Goal: Contribute content: Add original content to the website for others to see

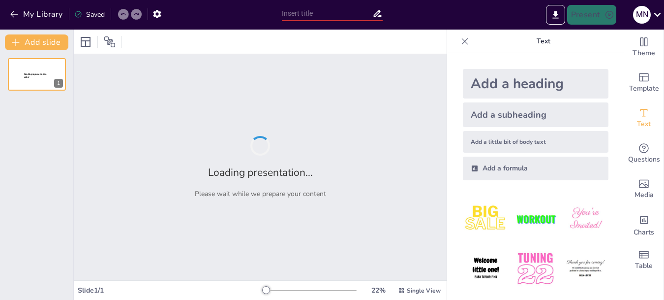
type input "El Agua: Vida y Diversión en Cada Gota"
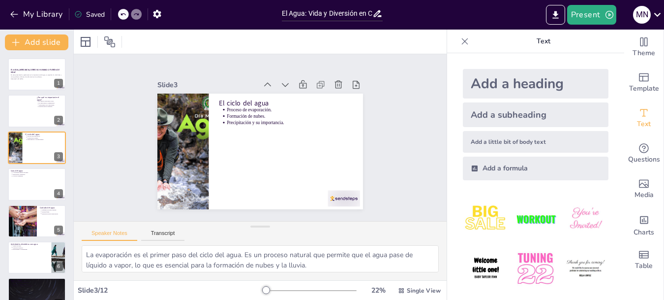
type textarea "El agua es la base de toda vida en la Tierra. Sin ella, los organismos no podrí…"
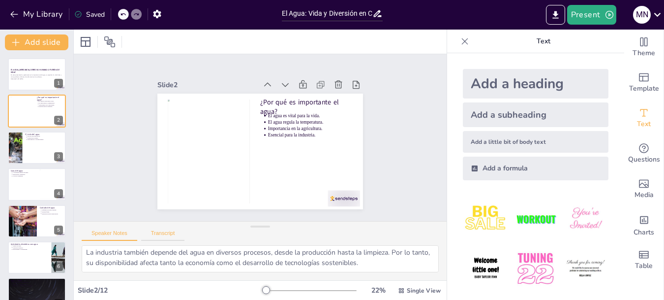
scroll to position [75, 0]
click at [33, 76] on p "En esta presentación, exploraremos la importancia del agua, su papel en la vida…" at bounding box center [36, 76] width 53 height 4
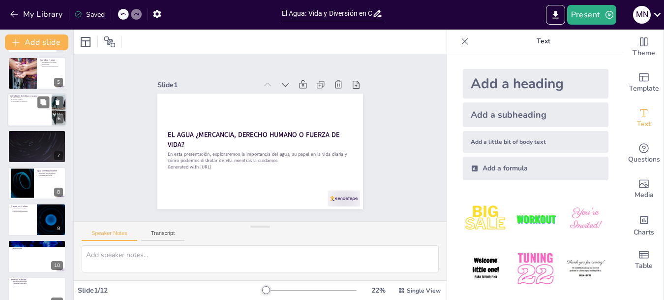
scroll to position [197, 0]
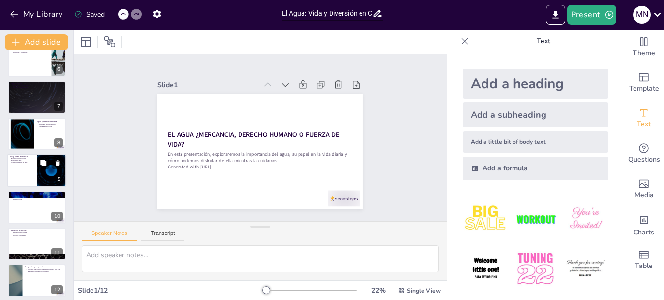
click at [42, 175] on div at bounding box center [51, 170] width 59 height 33
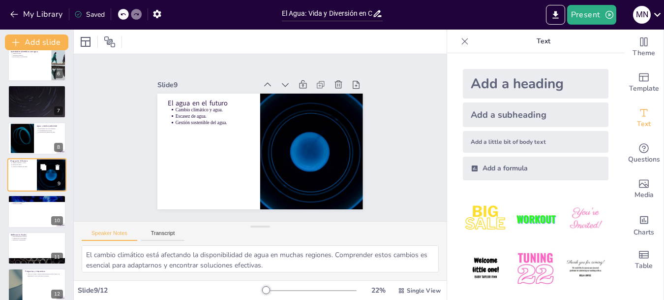
scroll to position [202, 0]
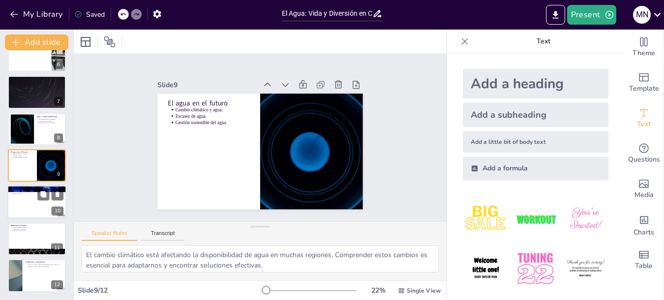
click at [42, 215] on div at bounding box center [36, 202] width 59 height 33
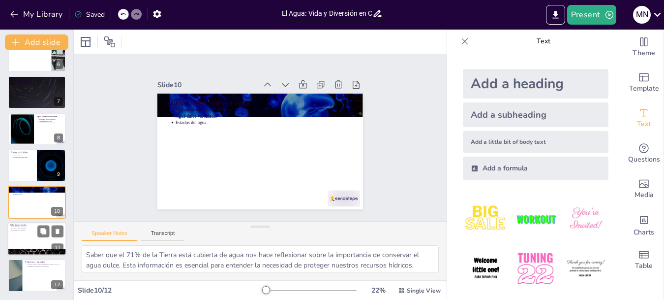
click at [30, 237] on div at bounding box center [36, 238] width 59 height 33
type textarea "La responsabilidad de cuidar el agua recae en todos nosotros. Cada acción cuent…"
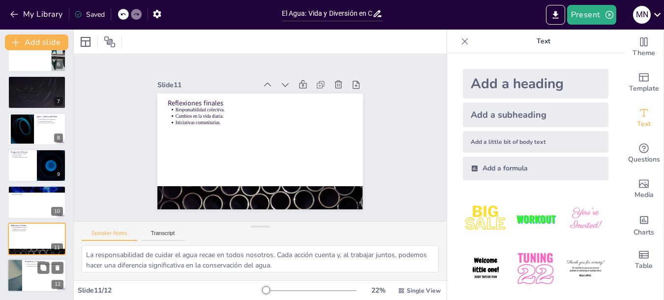
click at [31, 272] on div at bounding box center [36, 274] width 59 height 33
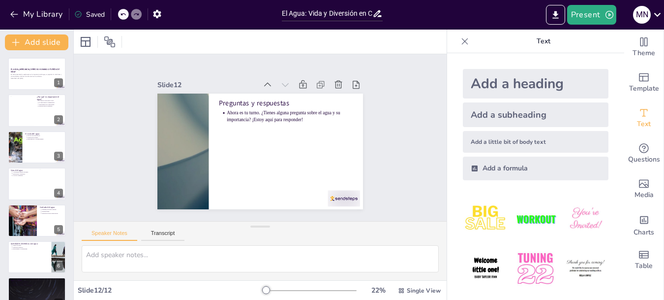
scroll to position [0, 0]
click at [26, 80] on div "En esta presentación, exploraremos la importancia del agua, su papel en la vida…" at bounding box center [36, 76] width 53 height 7
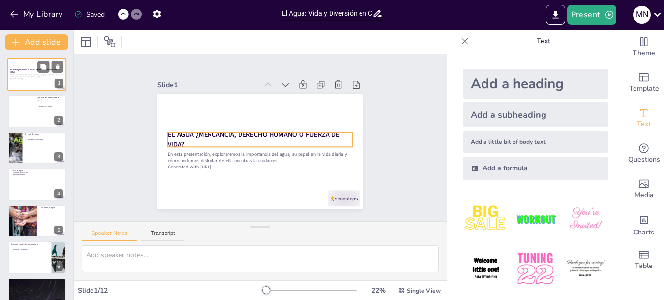
click at [25, 73] on p "EL AGUA ¿MERCANCIA, DERECHO HUMANO O FUERZA DE VIDA?" at bounding box center [36, 70] width 53 height 5
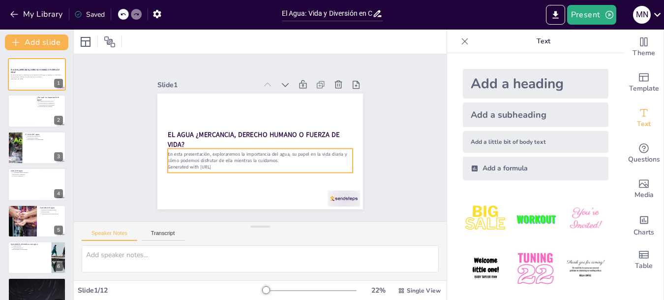
click at [237, 158] on p "En esta presentación, exploraremos la importancia del agua, su papel en la vida…" at bounding box center [247, 152] width 146 height 133
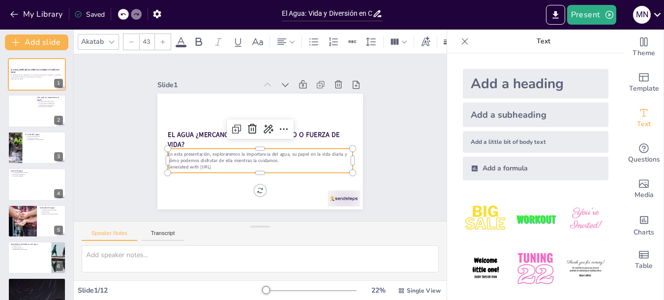
click at [229, 161] on p "Generated with [URL]" at bounding box center [245, 163] width 163 height 98
click at [225, 162] on p "Generated with [URL]" at bounding box center [254, 166] width 182 height 45
click at [225, 162] on p "Generated with [URL]" at bounding box center [254, 166] width 183 height 45
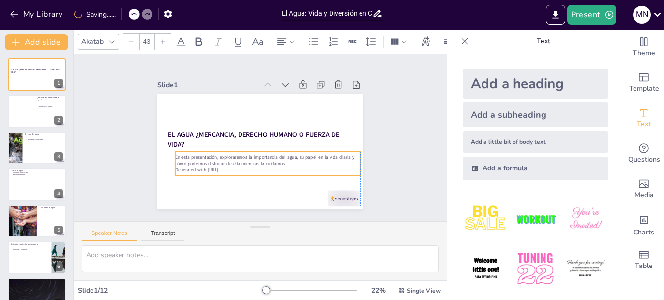
drag, startPoint x: 225, startPoint y: 162, endPoint x: 231, endPoint y: 165, distance: 6.6
click at [231, 165] on p "Generated with [URL]" at bounding box center [231, 122] width 128 height 142
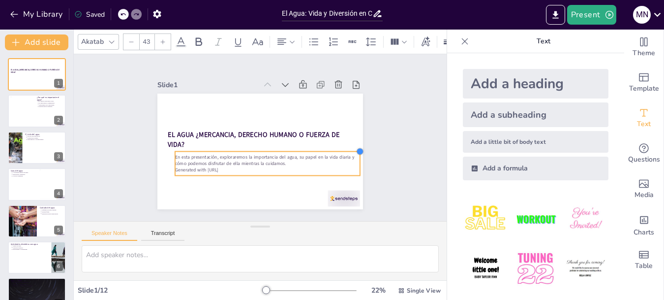
click at [339, 202] on div at bounding box center [333, 207] width 11 height 11
click at [338, 147] on div at bounding box center [262, 149] width 164 height 99
click at [243, 153] on p "En esta presentación, exploraremos la importancia del agua, su papel en la vida…" at bounding box center [258, 161] width 174 height 87
click at [243, 153] on p "En esta presentación, exploraremos la importancia del agua, su papel en la vida…" at bounding box center [255, 161] width 167 height 104
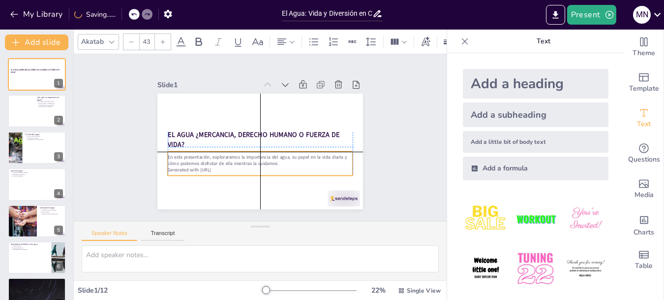
drag, startPoint x: 232, startPoint y: 166, endPoint x: 225, endPoint y: 165, distance: 6.5
click at [225, 165] on p "Generated with [URL]" at bounding box center [233, 153] width 98 height 163
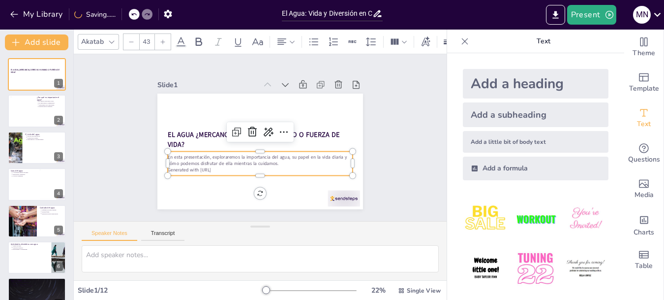
click at [231, 165] on p "Generated with [URL]" at bounding box center [243, 165] width 163 height 98
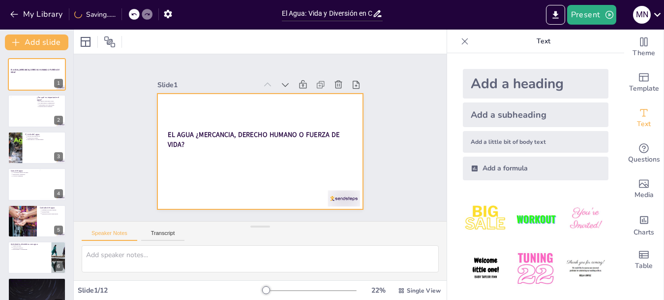
click at [272, 156] on div at bounding box center [253, 149] width 236 height 203
click at [190, 160] on div at bounding box center [257, 151] width 225 height 156
click at [190, 160] on div at bounding box center [254, 150] width 235 height 189
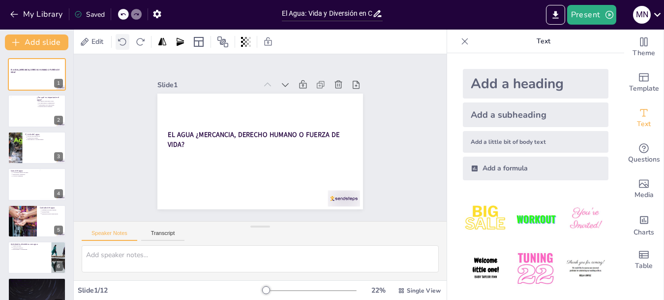
click at [122, 42] on icon at bounding box center [123, 42] width 10 height 10
click at [117, 42] on div at bounding box center [123, 42] width 14 height 16
click at [122, 46] on icon at bounding box center [123, 42] width 10 height 10
click at [637, 121] on span "Text" at bounding box center [644, 124] width 14 height 11
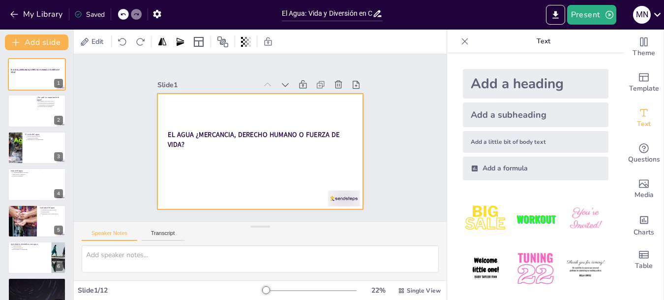
drag, startPoint x: 641, startPoint y: 118, endPoint x: 208, endPoint y: 190, distance: 438.5
click at [208, 190] on div "Document fonts Akatab Recently used Mulish Popular fonts Lato Montserrat Open S…" at bounding box center [332, 165] width 664 height 270
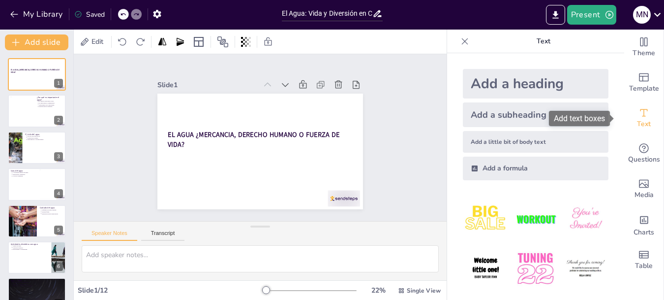
click at [641, 110] on icon "Add text boxes" at bounding box center [644, 112] width 7 height 7
click at [542, 117] on font "Agregar cuadros de texto" at bounding box center [562, 118] width 87 height 9
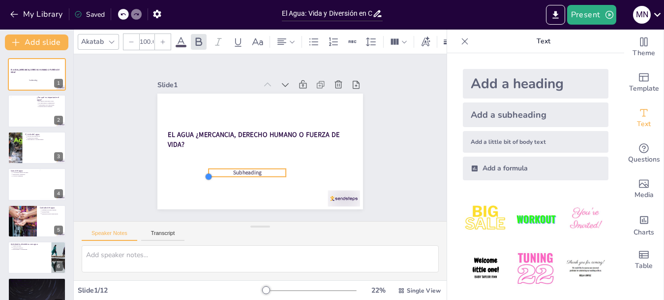
type input "103.9"
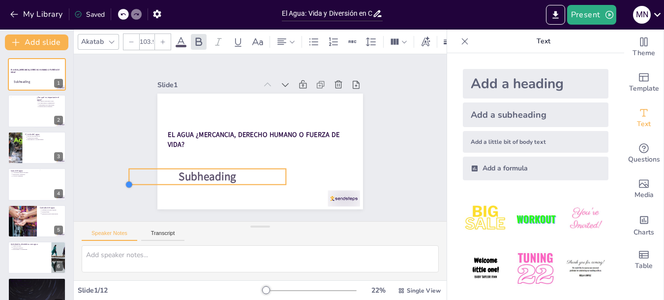
drag, startPoint x: 222, startPoint y: 173, endPoint x: 195, endPoint y: 183, distance: 29.3
click at [195, 183] on div "EL AGUA ¿MERCANCIA, DERECHO HUMANO O FUERZA DE VIDA? Subheading" at bounding box center [254, 150] width 235 height 189
click at [232, 168] on p "Subheading" at bounding box center [216, 88] width 32 height 157
click at [235, 176] on p "Subheading" at bounding box center [198, 157] width 154 height 63
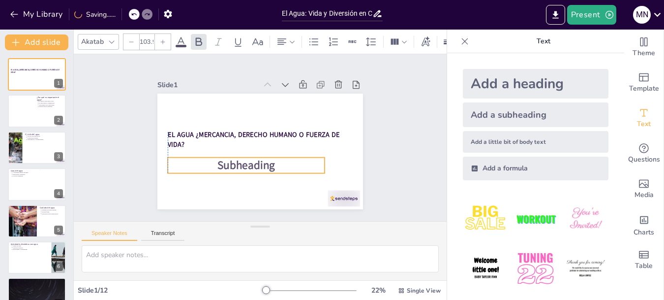
drag, startPoint x: 246, startPoint y: 174, endPoint x: 282, endPoint y: 163, distance: 38.1
click at [282, 163] on p "Subheading" at bounding box center [240, 162] width 157 height 48
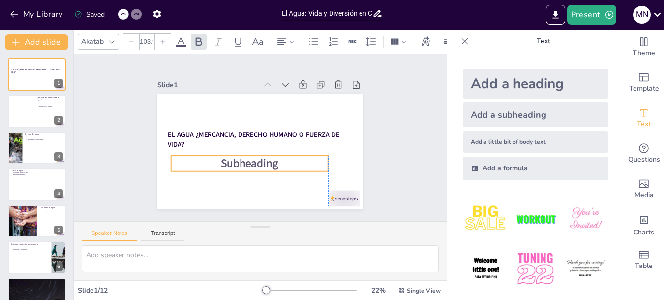
click at [213, 159] on p "Subheading" at bounding box center [240, 157] width 150 height 78
click at [259, 159] on span "Subheading" at bounding box center [234, 146] width 50 height 53
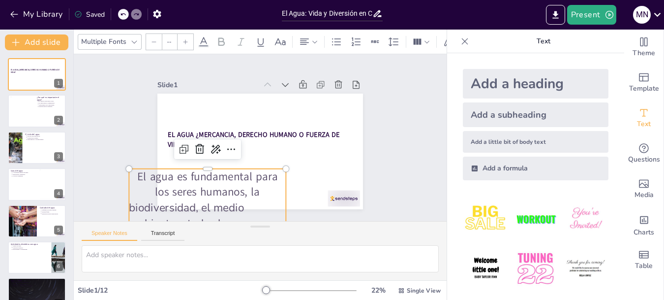
scroll to position [37, 0]
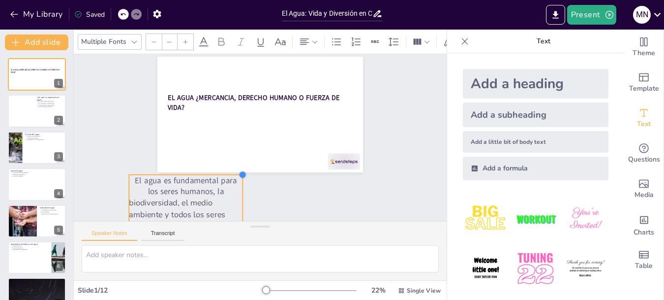
drag, startPoint x: 277, startPoint y: 126, endPoint x: 177, endPoint y: 171, distance: 108.8
click at [177, 171] on div "Slide 1 EL AGUA ¿MERCANCIA, DERECHO HUMANO O FUERZA DE VIDA? El agua es fundame…" at bounding box center [294, 122] width 304 height 408
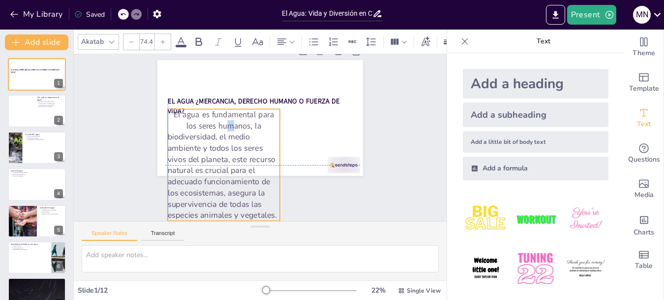
drag, startPoint x: 187, startPoint y: 186, endPoint x: 223, endPoint y: 115, distance: 80.1
click at [248, 115] on p "El agua es fundamental para los seres humanos, la" at bounding box center [300, 130] width 104 height 84
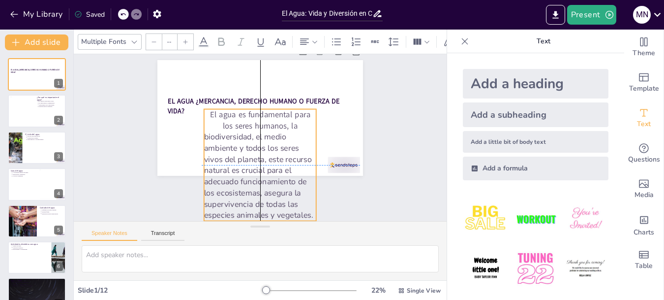
drag, startPoint x: 272, startPoint y: 157, endPoint x: 300, endPoint y: 157, distance: 28.5
click at [256, 157] on p "vivos del planeta, este recurso natural es crucial para el" at bounding box center [233, 143] width 45 height 115
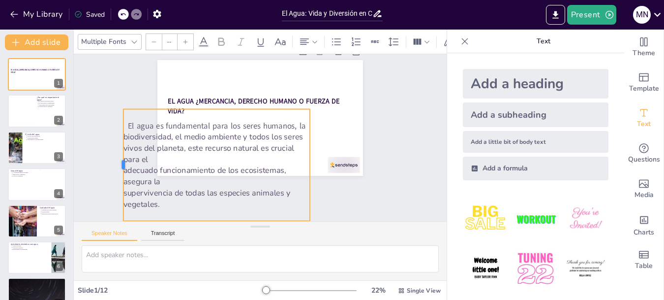
drag, startPoint x: 190, startPoint y: 160, endPoint x: 116, endPoint y: 157, distance: 74.4
click at [116, 157] on div at bounding box center [120, 105] width 53 height 105
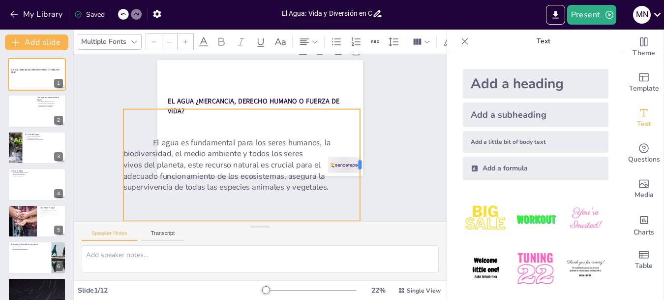
drag, startPoint x: 305, startPoint y: 158, endPoint x: 355, endPoint y: 147, distance: 51.6
click at [355, 147] on div at bounding box center [351, 195] width 42 height 108
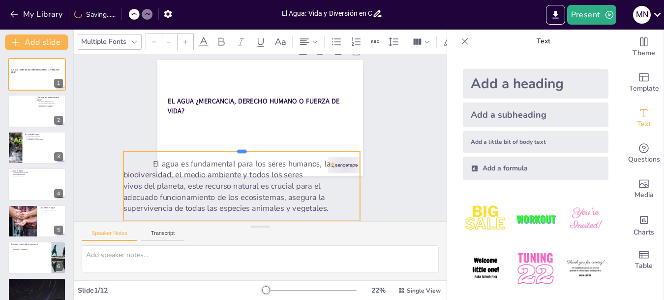
drag, startPoint x: 239, startPoint y: 101, endPoint x: 236, endPoint y: 144, distance: 42.4
click at [236, 144] on div at bounding box center [240, 132] width 181 height 164
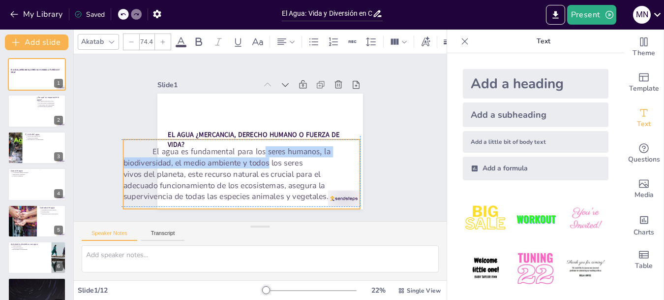
type input "--"
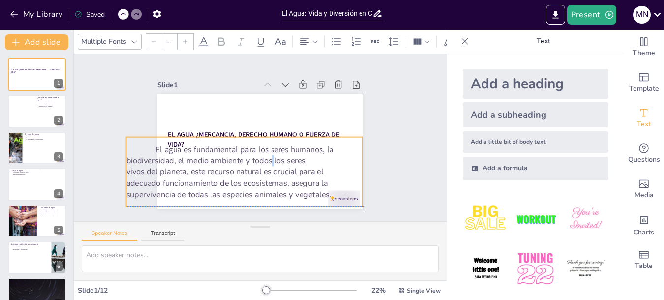
drag, startPoint x: 260, startPoint y: 146, endPoint x: 275, endPoint y: 133, distance: 19.9
click at [267, 155] on p "biodiversidad, el medio ambiente y todos los seres" at bounding box center [233, 142] width 167 height 184
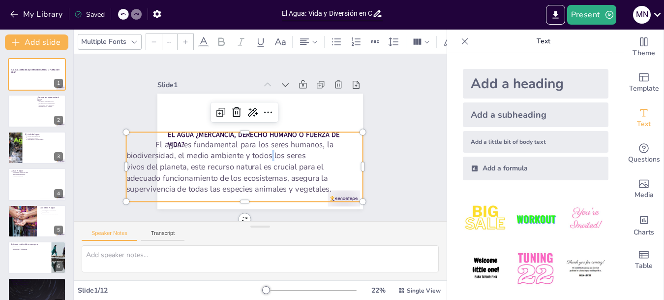
click at [399, 147] on div "Slide 1 EL AGUA ¿MERCANCIA, DERECHO HUMANO O FUERZA DE VIDA? El agua es fundame…" at bounding box center [260, 138] width 389 height 374
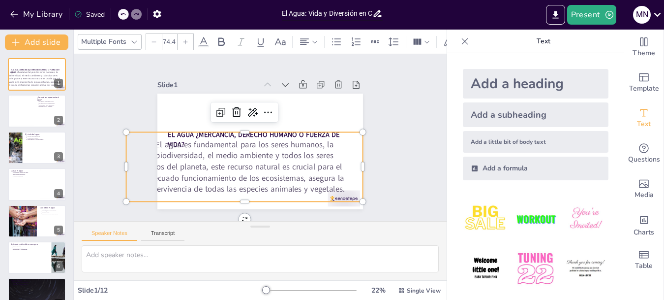
click at [314, 130] on div "El agua es fundamental para los seres humanos, la biodiversidad, el medio ambie…" at bounding box center [239, 162] width 246 height 117
type input "--"
